Goal: Find specific page/section

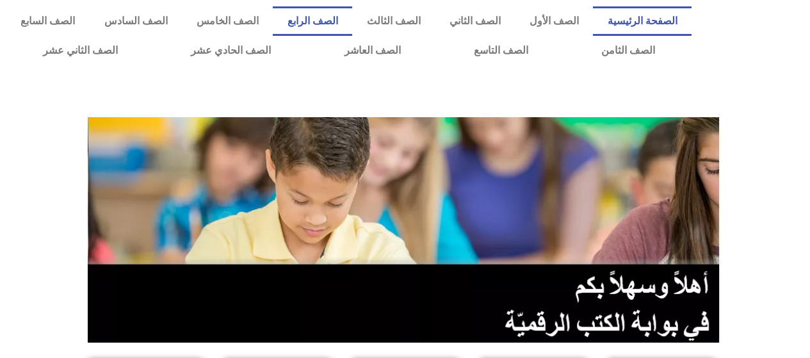
click at [344, 18] on link "الصف الرابع" at bounding box center [312, 20] width 79 height 29
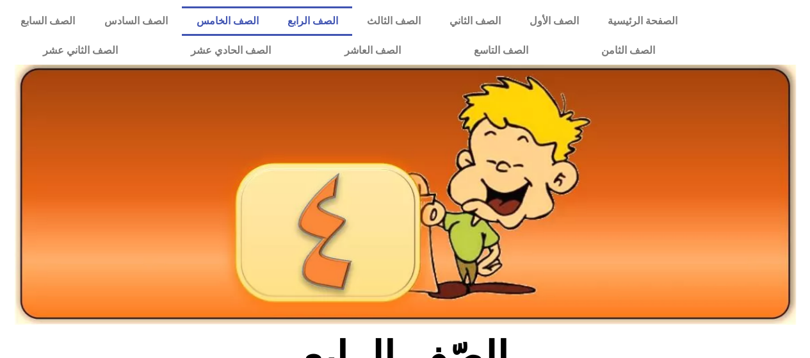
click at [273, 14] on link "الصف الخامس" at bounding box center [227, 20] width 91 height 29
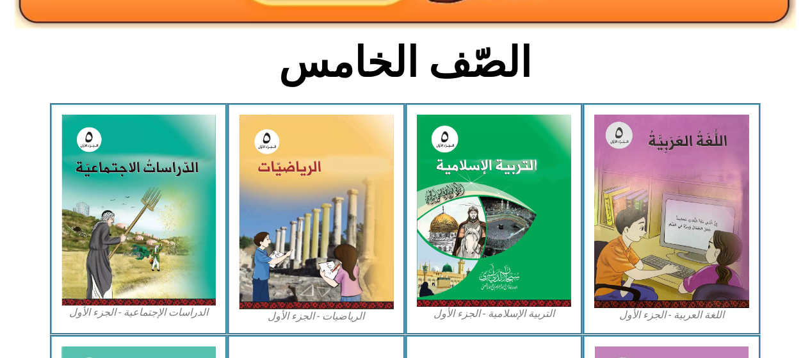
scroll to position [320, 0]
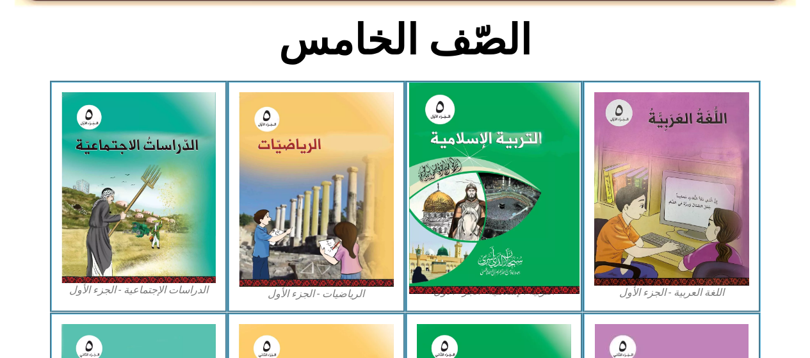
click at [500, 176] on img at bounding box center [494, 189] width 170 height 212
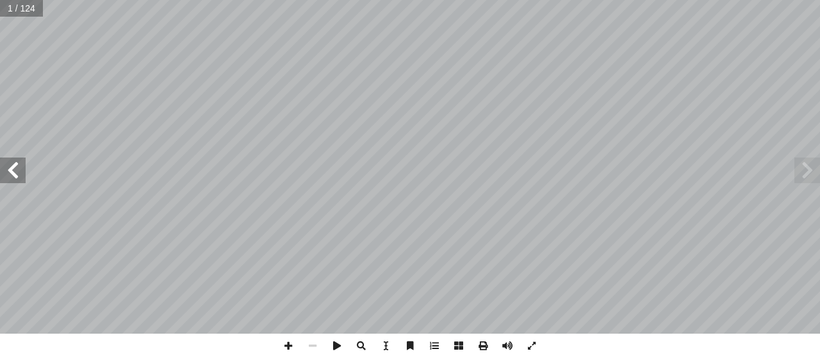
click at [10, 171] on span at bounding box center [13, 171] width 26 height 26
click at [10, 172] on span at bounding box center [13, 171] width 26 height 26
click at [10, 165] on span at bounding box center [13, 171] width 26 height 26
click at [288, 346] on span at bounding box center [288, 346] width 24 height 24
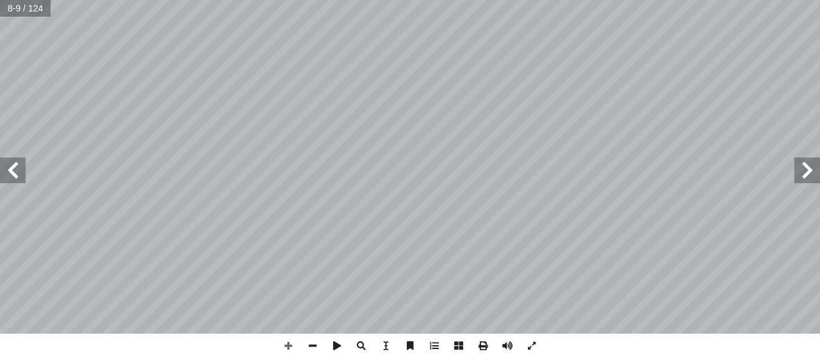
click at [11, 165] on span at bounding box center [13, 171] width 26 height 26
click at [12, 171] on span at bounding box center [13, 171] width 26 height 26
